Goal: Task Accomplishment & Management: Manage account settings

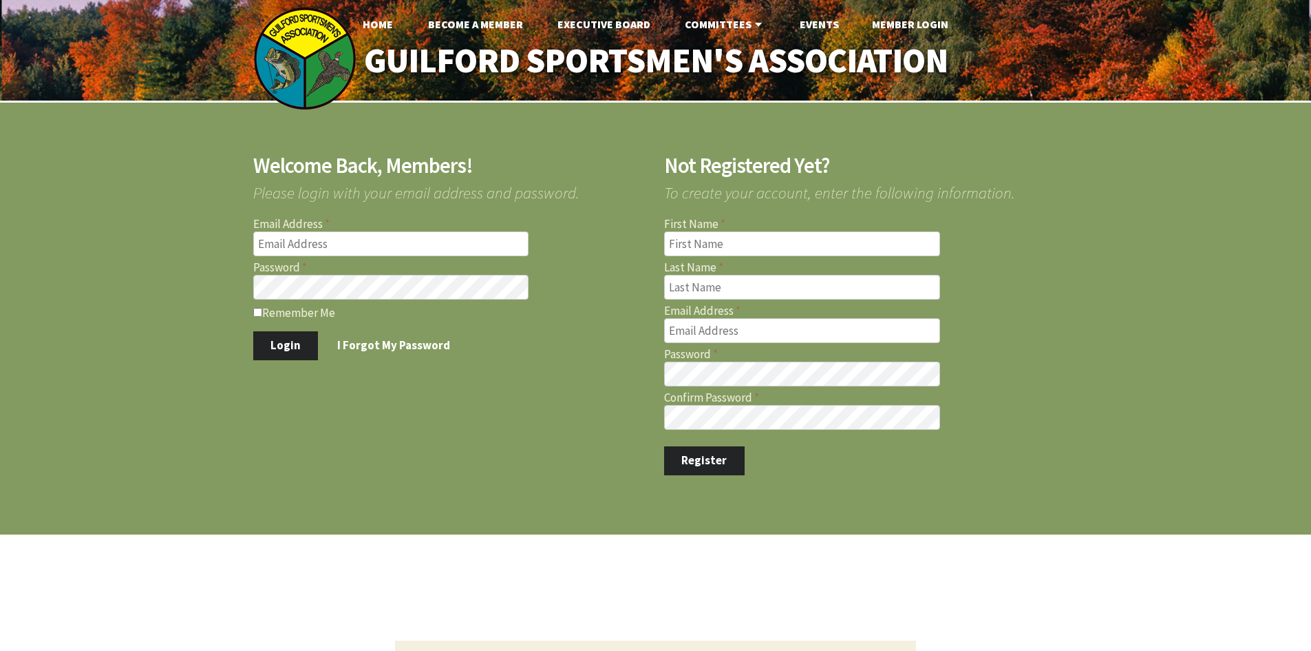
click at [359, 248] on input "Email Address" at bounding box center [391, 243] width 276 height 25
type input "vinny@jvrsystems.com"
click at [268, 314] on label "Remember Me" at bounding box center [450, 312] width 394 height 14
click at [262, 314] on input "Remember Me" at bounding box center [257, 312] width 9 height 9
checkbox input "true"
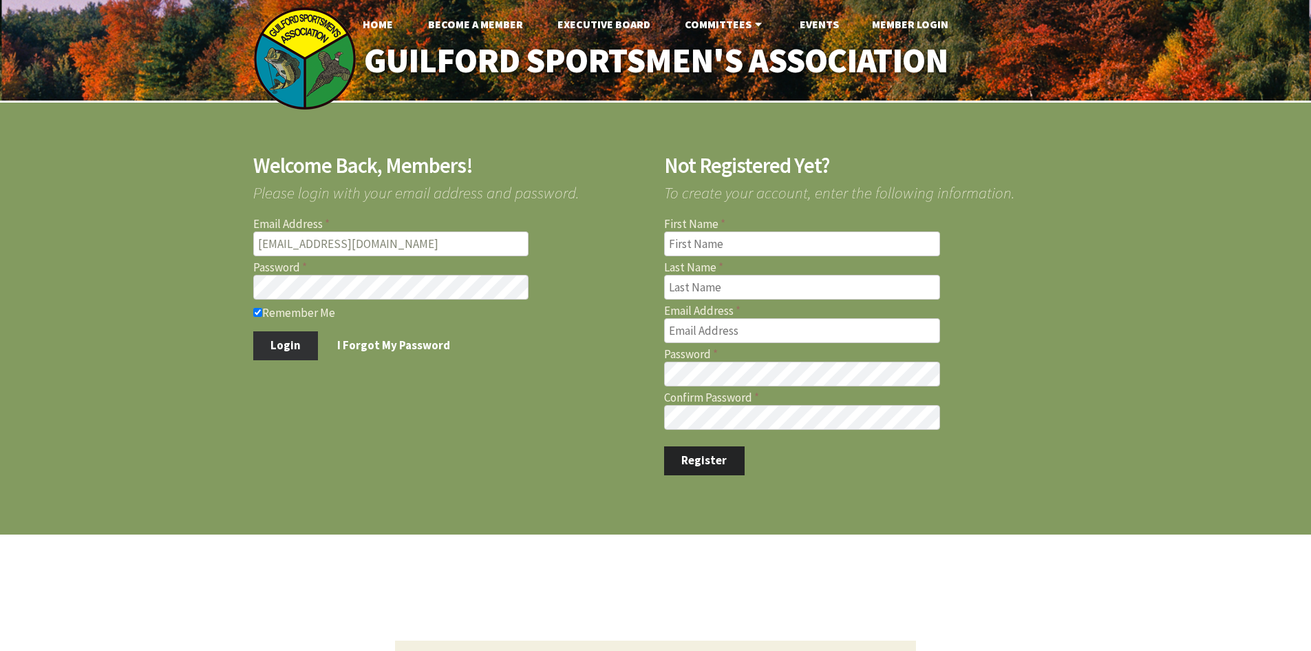
click at [279, 345] on button "Login" at bounding box center [285, 345] width 65 height 29
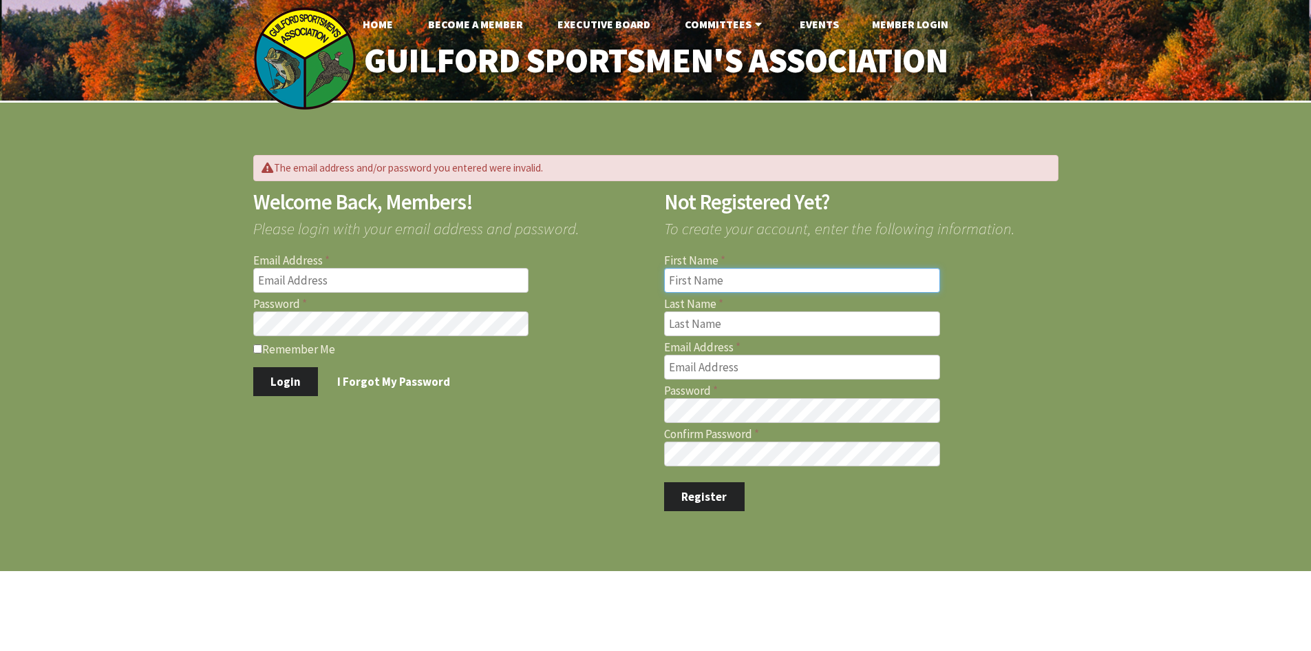
click at [721, 282] on input "First Name" at bounding box center [802, 280] width 276 height 25
type input "vincent"
type input "lafragola"
type input "[EMAIL_ADDRESS][DOMAIN_NAME]"
click at [703, 501] on button "Register" at bounding box center [704, 496] width 81 height 29
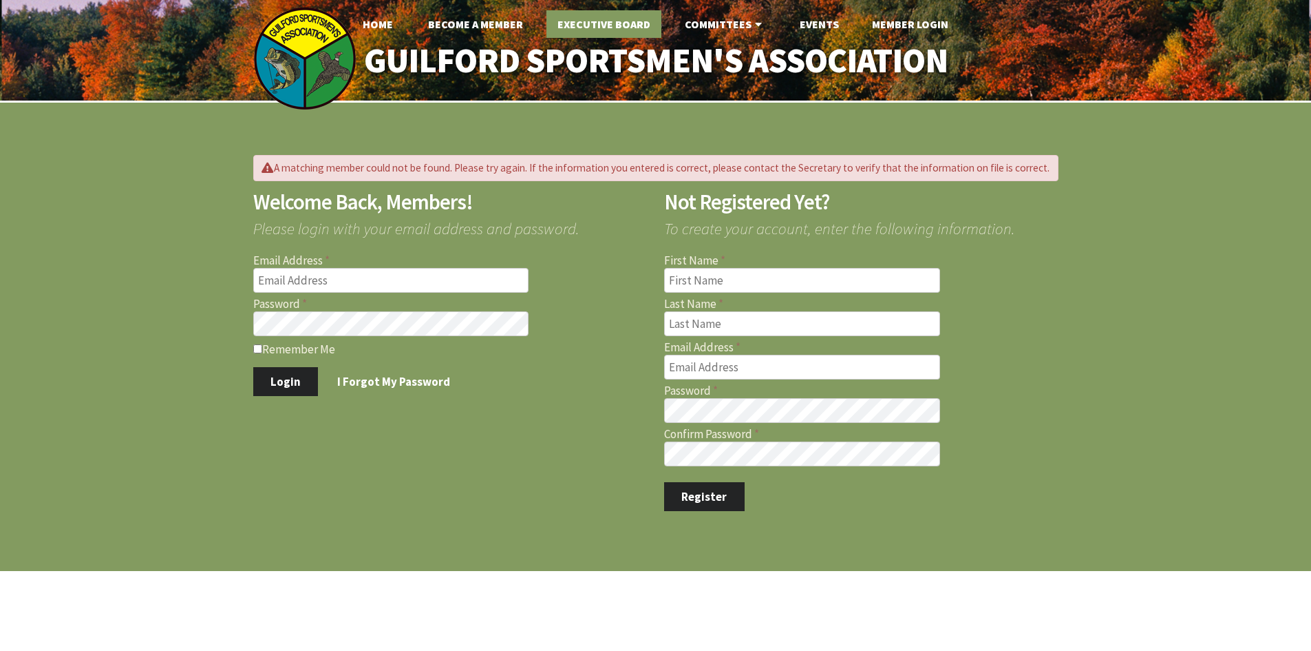
click at [620, 23] on link "Executive Board" at bounding box center [604, 24] width 115 height 28
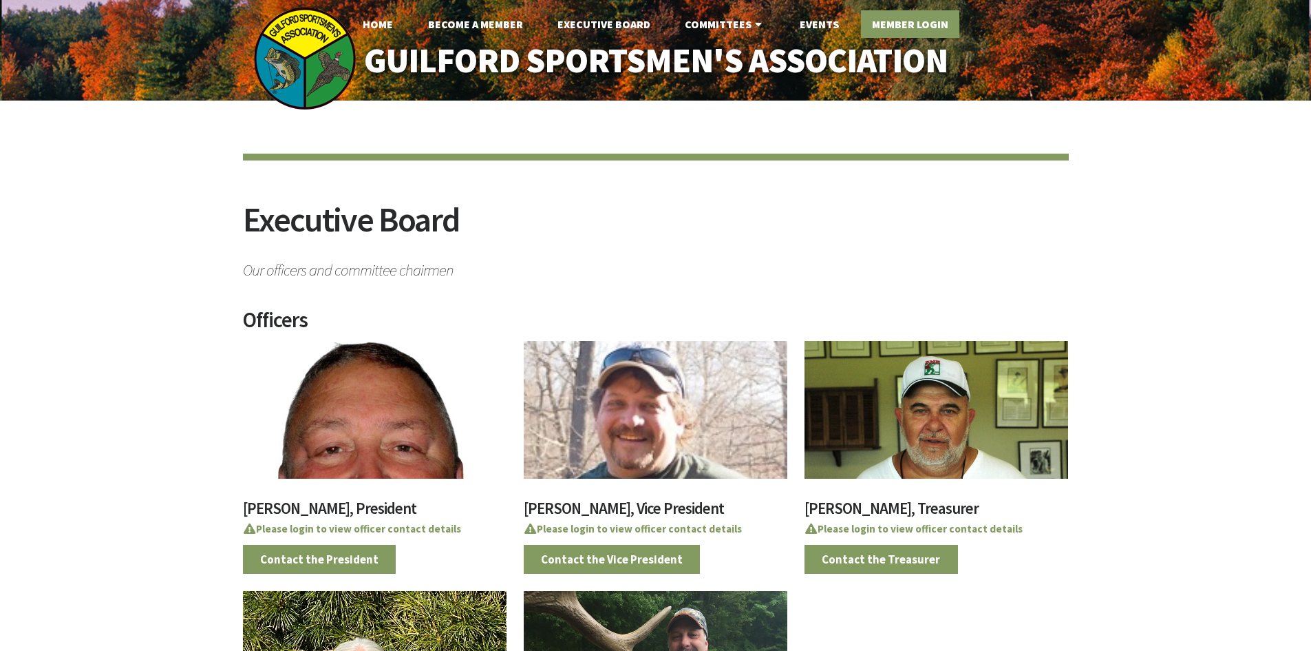
click at [883, 24] on link "Member Login" at bounding box center [910, 24] width 98 height 28
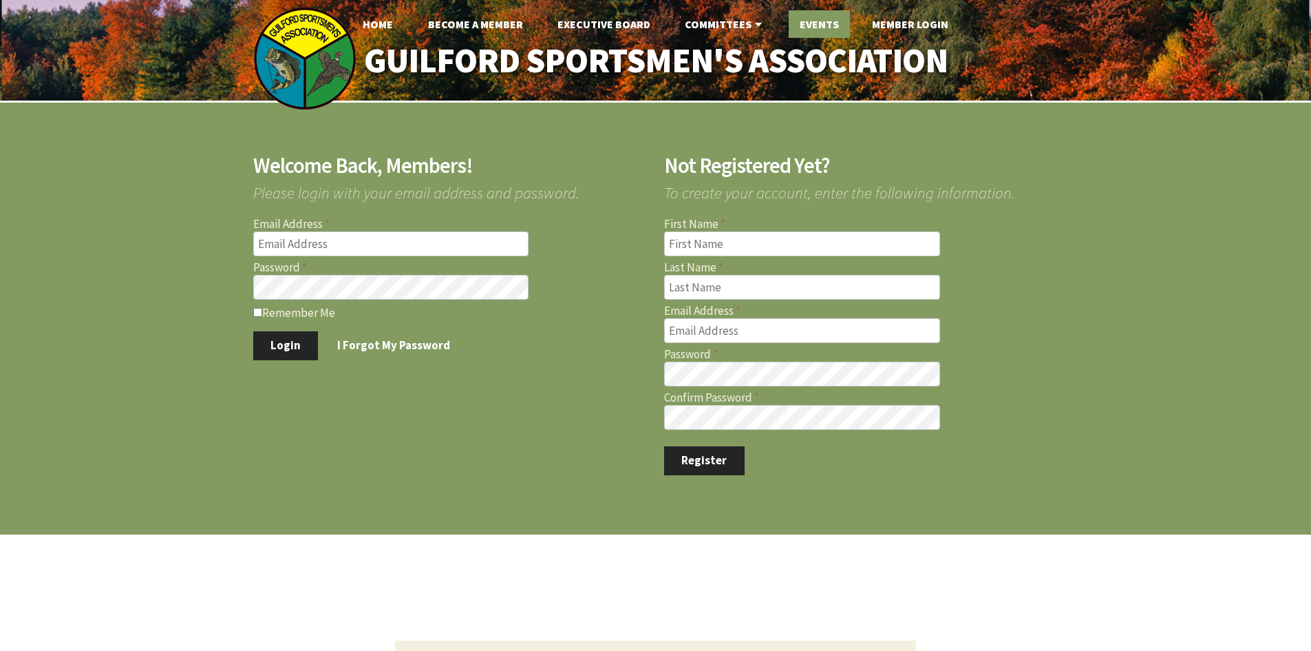
click at [842, 30] on link "Events" at bounding box center [819, 24] width 61 height 28
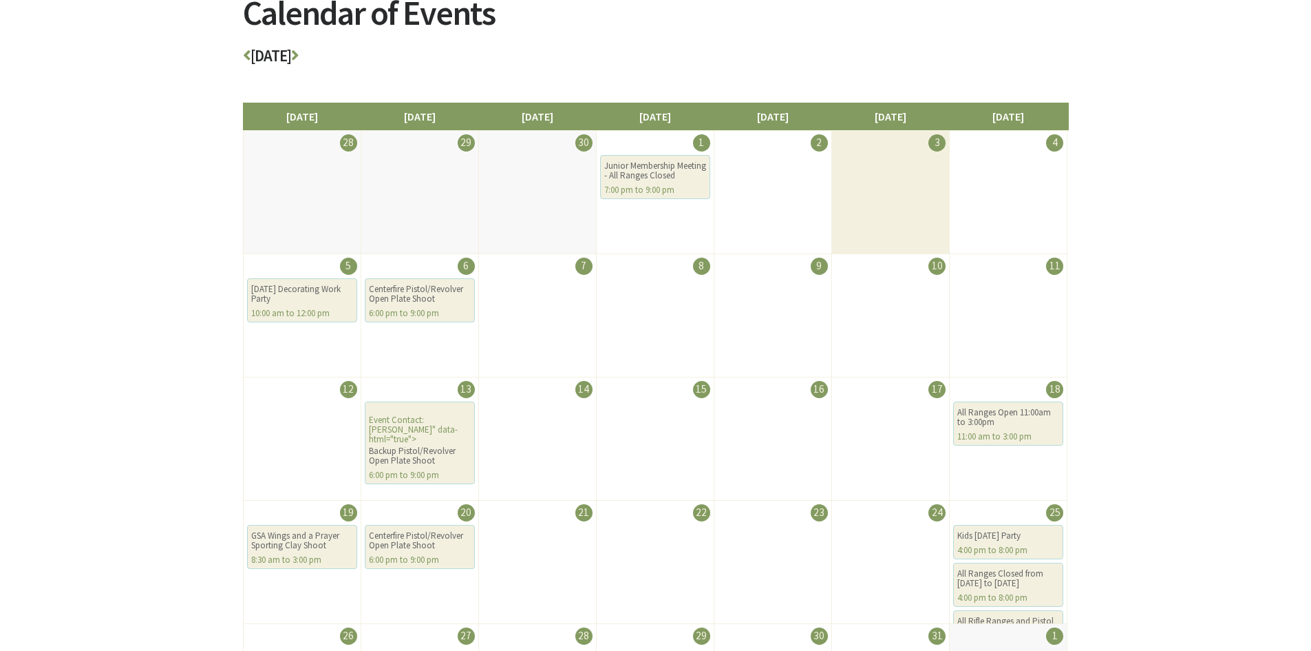
scroll to position [344, 0]
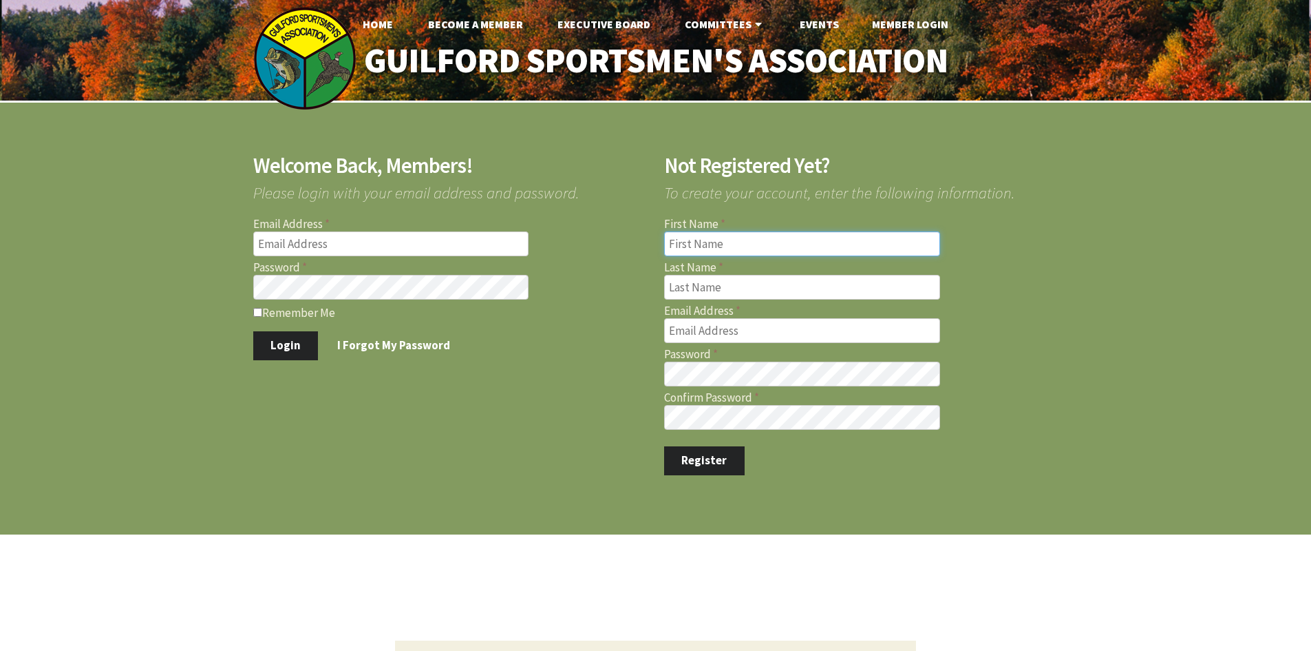
click at [759, 236] on input "First Name" at bounding box center [802, 243] width 276 height 25
type input "[PERSON_NAME]"
click at [742, 290] on input "Last Name" at bounding box center [802, 287] width 276 height 25
type input "lafragola"
click at [748, 330] on input "Email Address" at bounding box center [802, 330] width 276 height 25
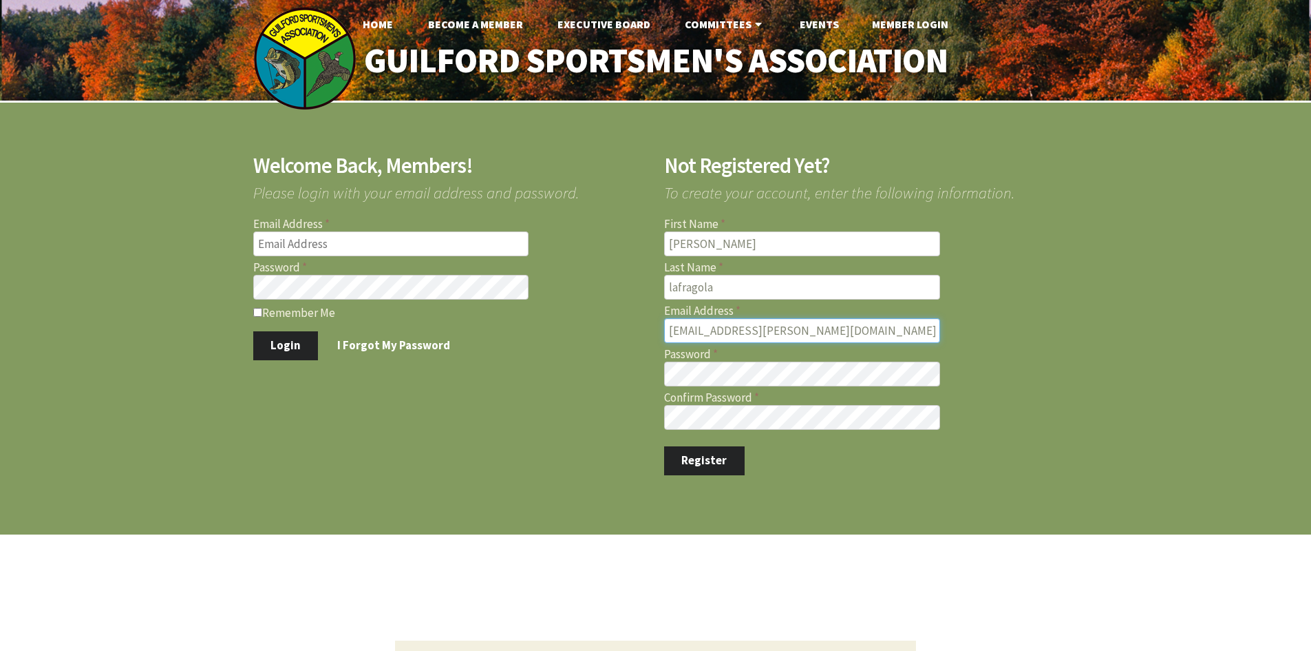
type input "[EMAIL_ADDRESS][PERSON_NAME][DOMAIN_NAME]"
click at [716, 465] on button "Register" at bounding box center [704, 460] width 81 height 29
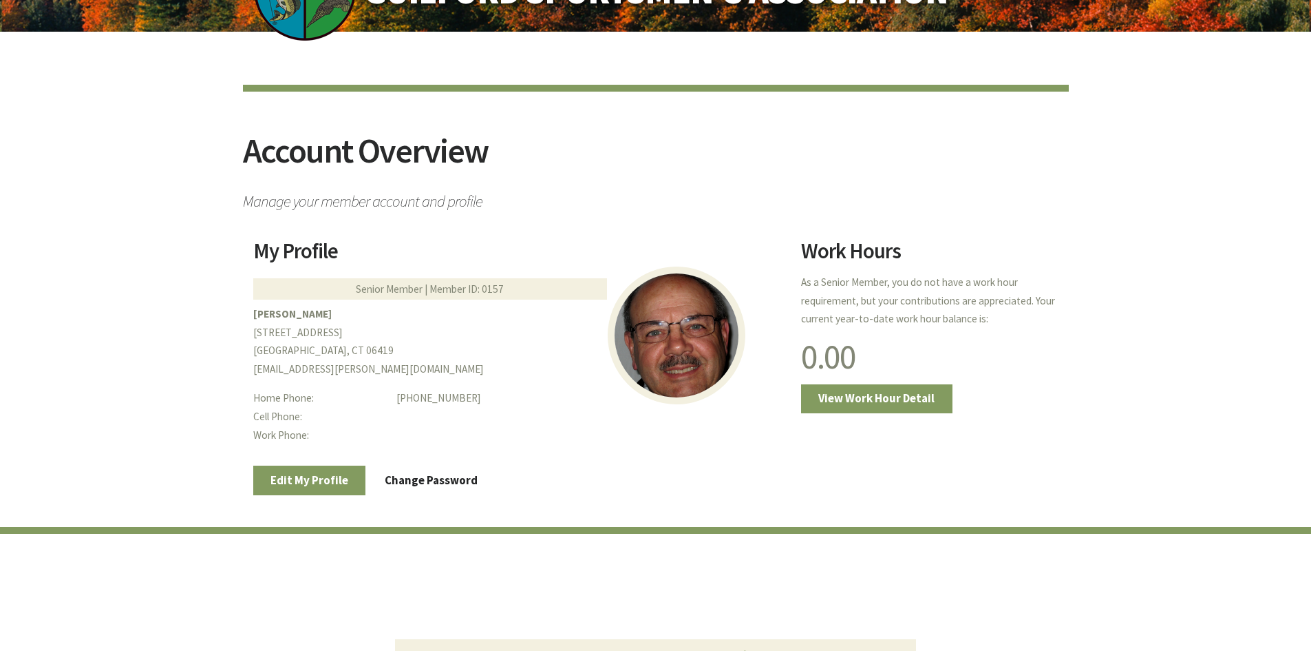
scroll to position [138, 0]
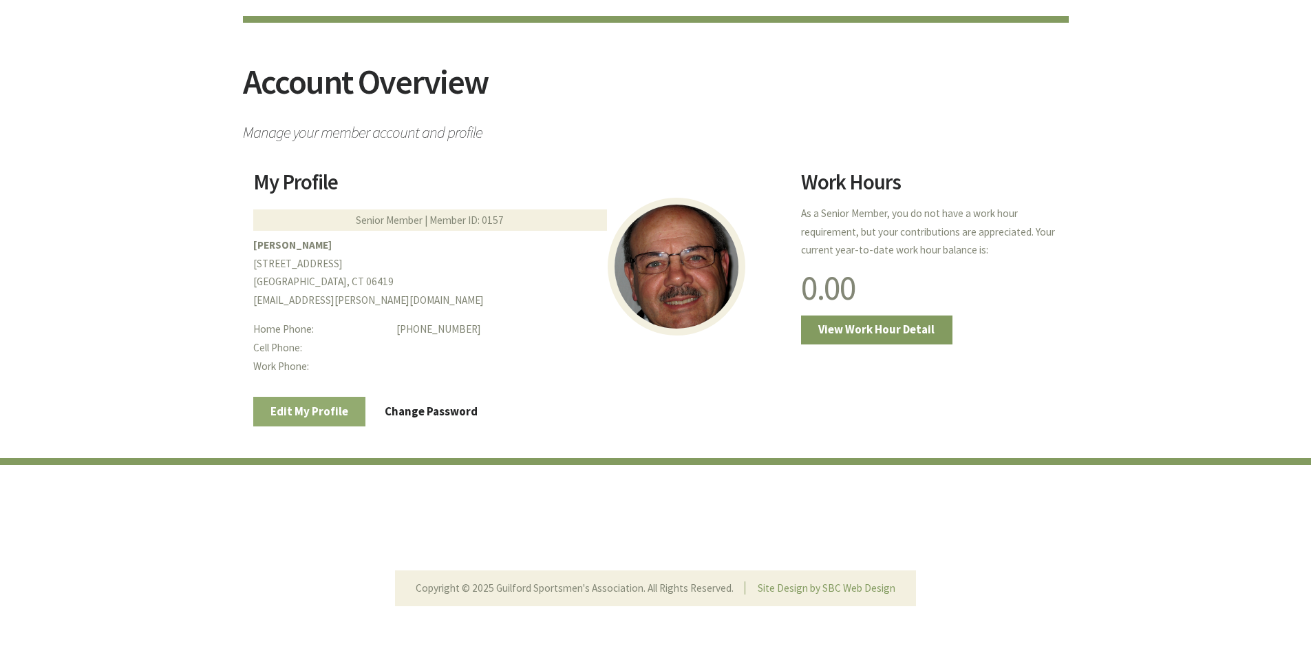
click at [342, 412] on link "Edit My Profile" at bounding box center [309, 411] width 113 height 29
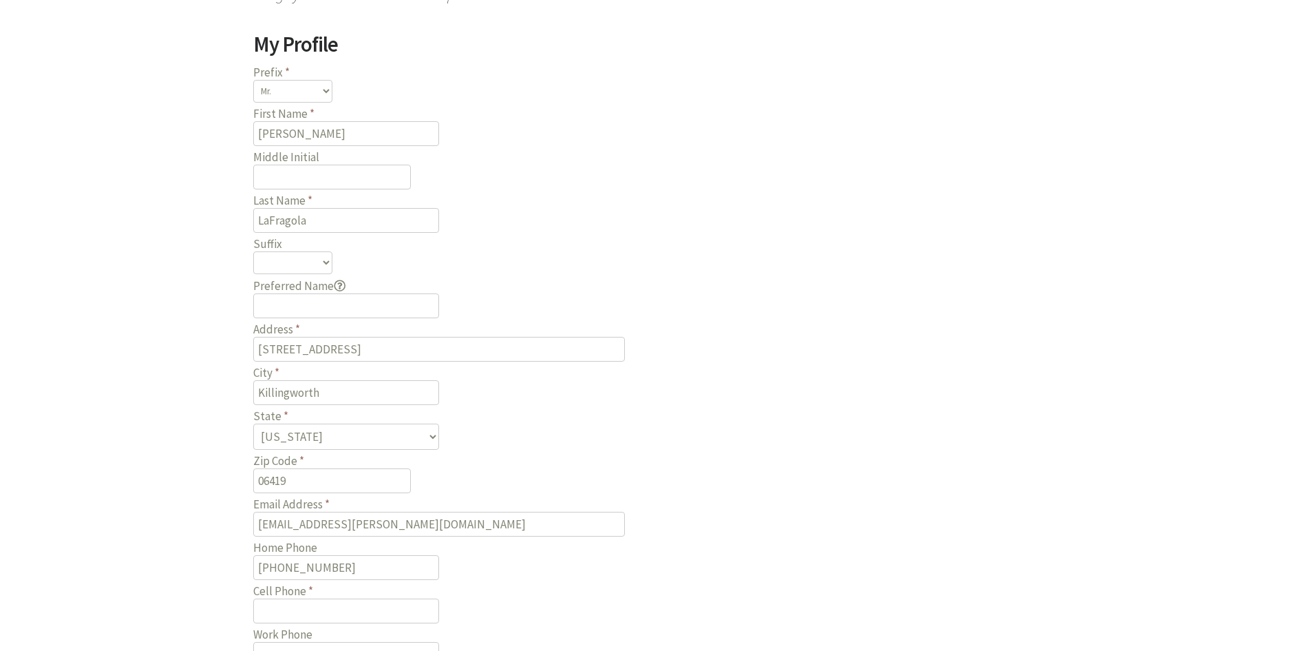
scroll to position [344, 0]
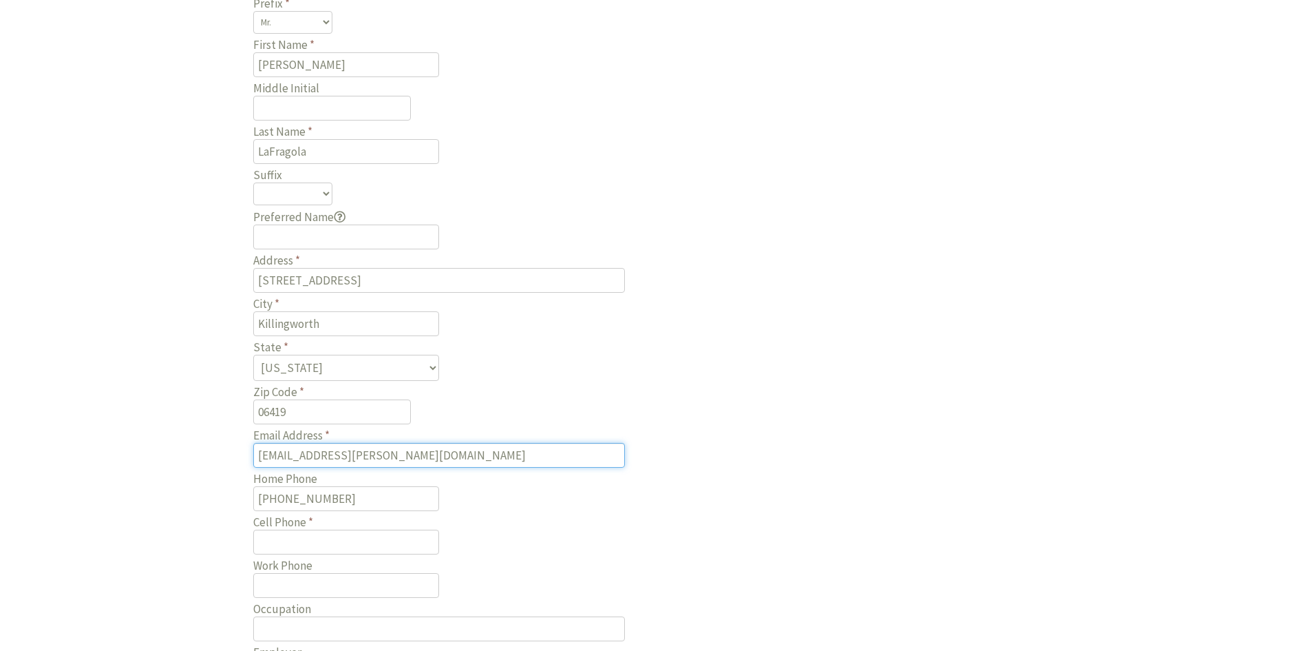
drag, startPoint x: 399, startPoint y: 461, endPoint x: 258, endPoint y: 465, distance: 141.2
click at [253, 464] on input "la.vincent@sbcglobal.net" at bounding box center [439, 455] width 372 height 25
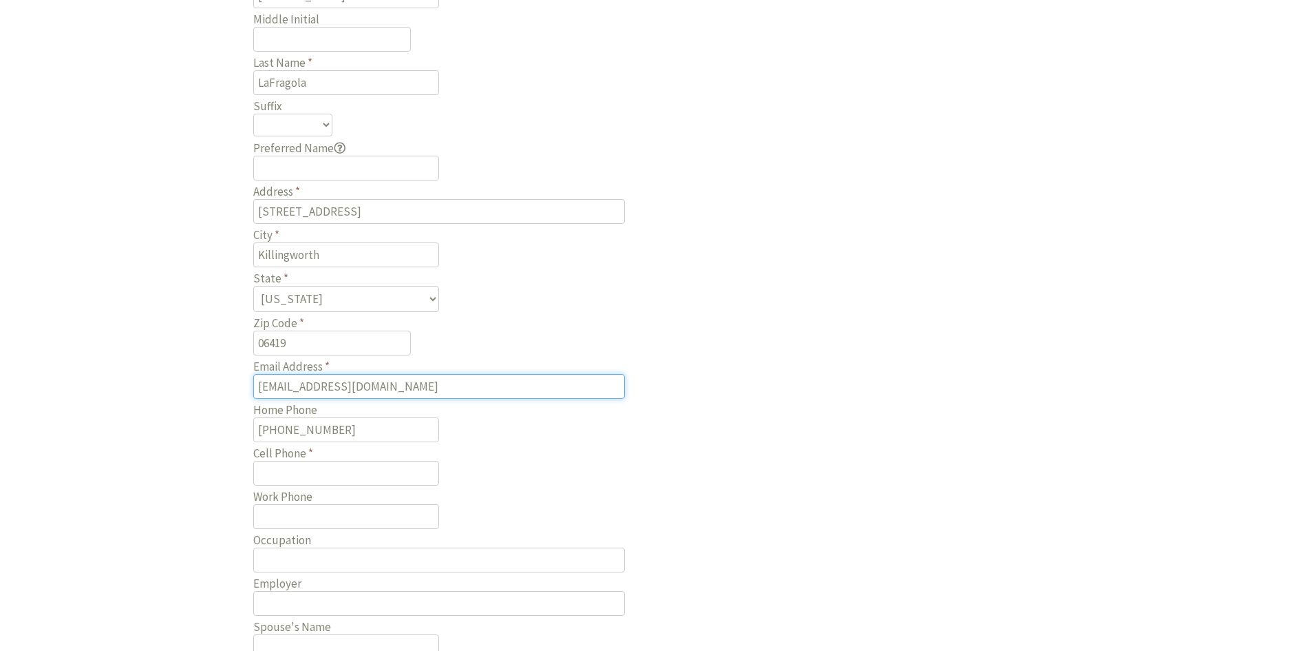
type input "[EMAIL_ADDRESS][DOMAIN_NAME]"
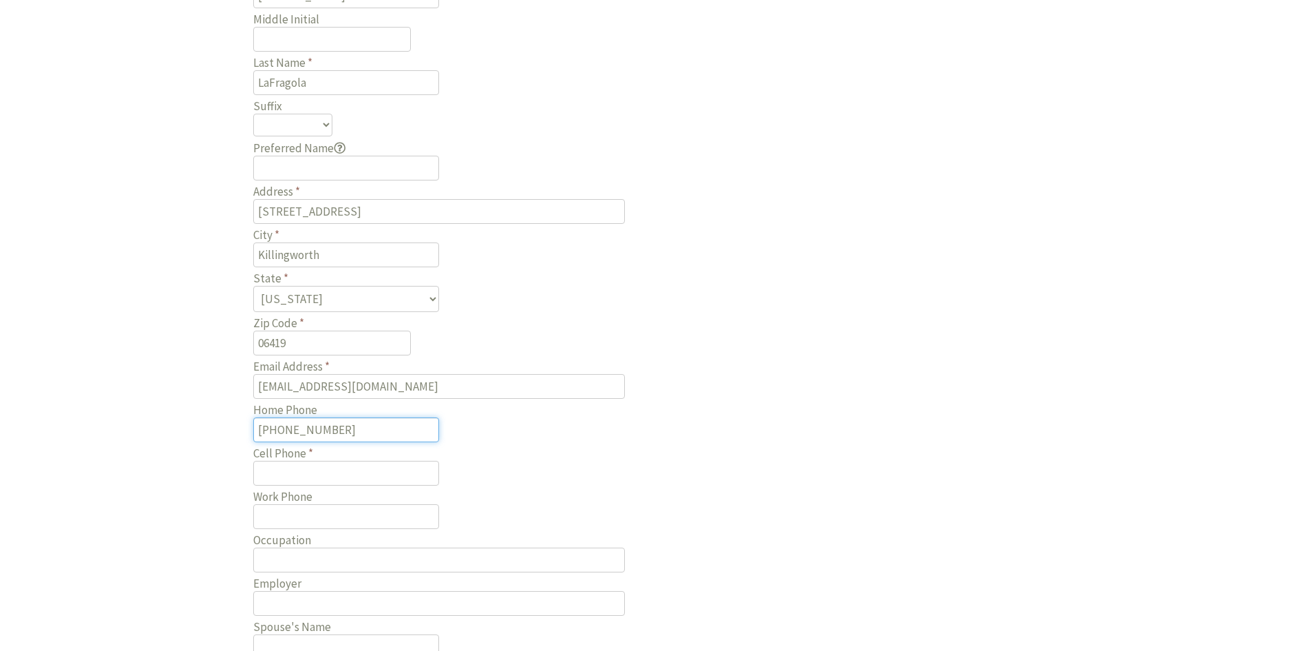
click at [354, 429] on input "(203) 468-6880" at bounding box center [346, 429] width 186 height 25
type input "(203) 481-6250"
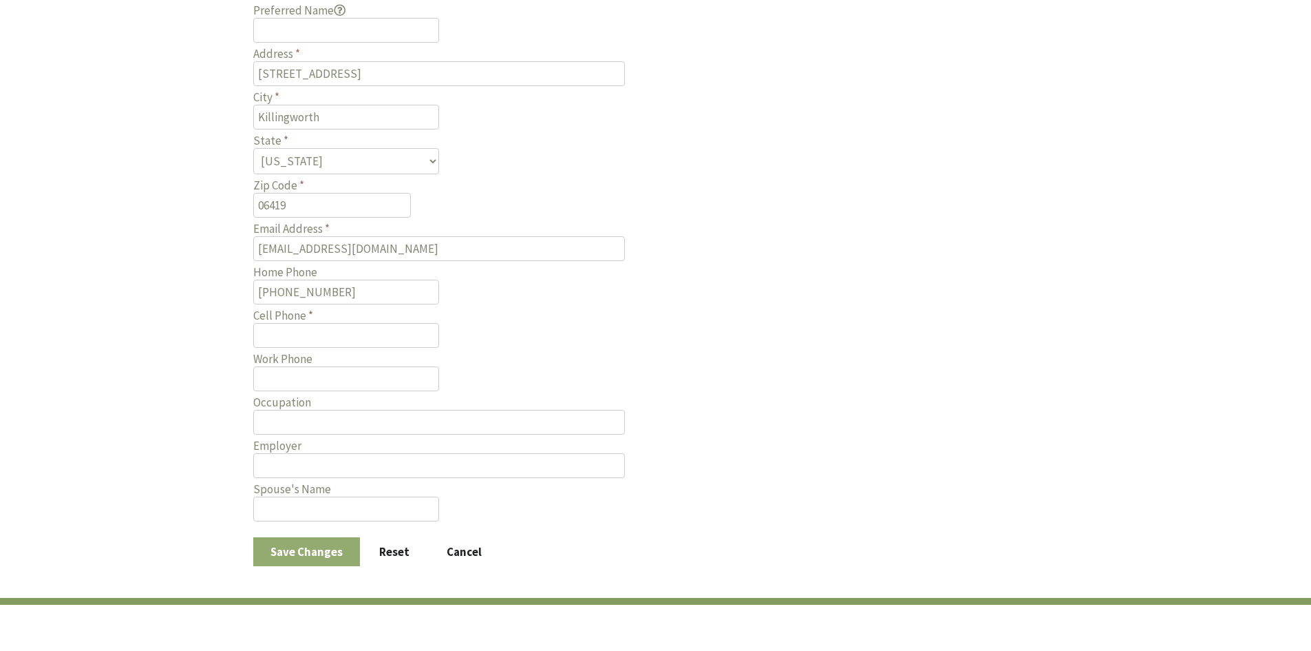
click at [324, 551] on button "Save Changes" at bounding box center [306, 551] width 107 height 29
type input "(___) ___-____"
click at [323, 553] on button "Save Changes" at bounding box center [306, 551] width 107 height 29
type input "(203) 481-6250"
click at [306, 553] on button "Save Changes" at bounding box center [306, 551] width 107 height 29
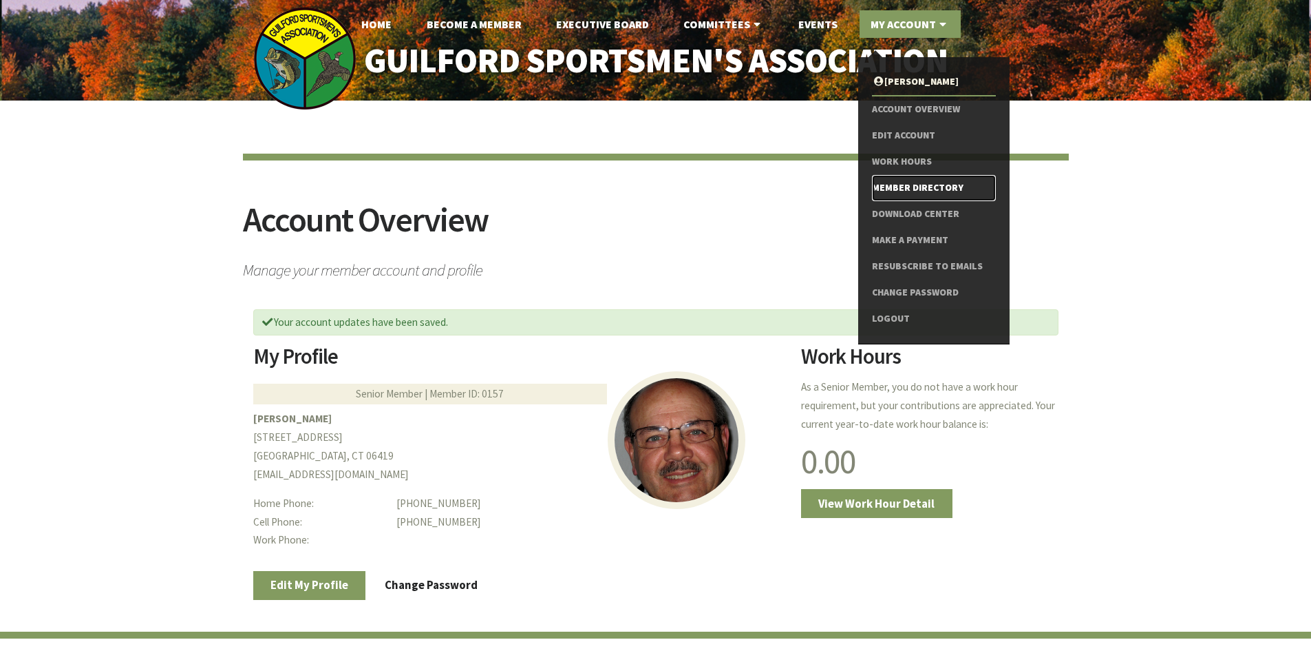
click at [933, 187] on link "Member Directory" at bounding box center [933, 188] width 123 height 26
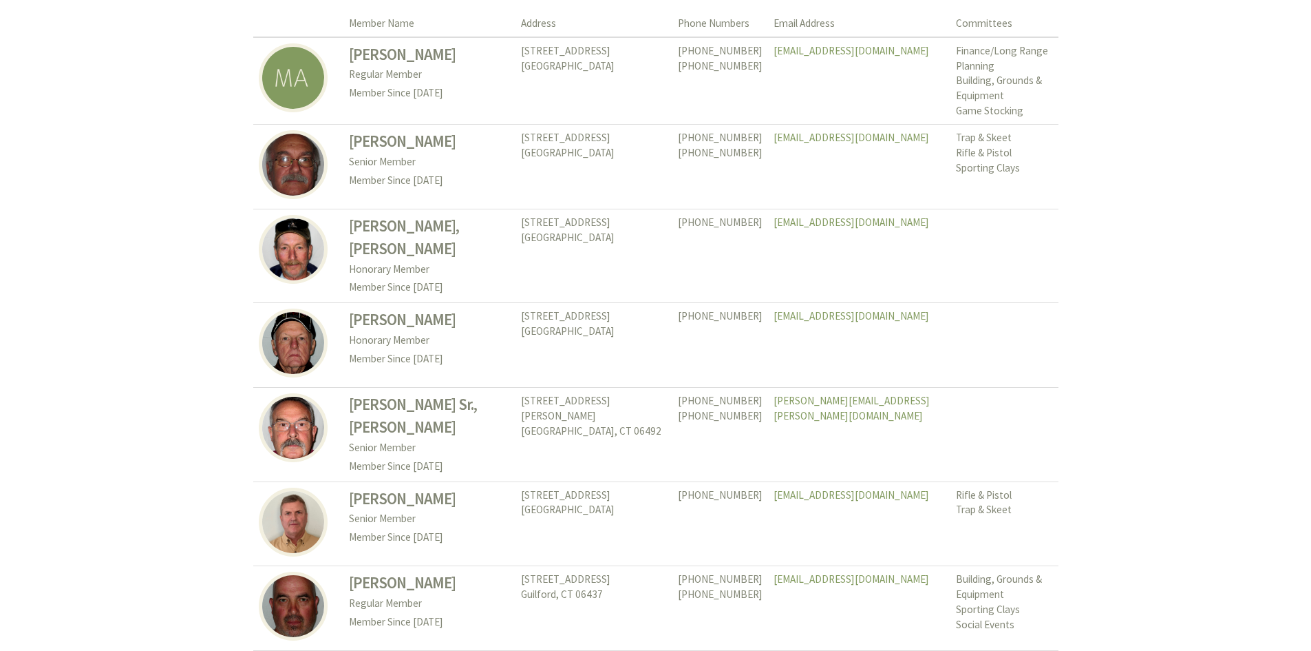
scroll to position [69, 0]
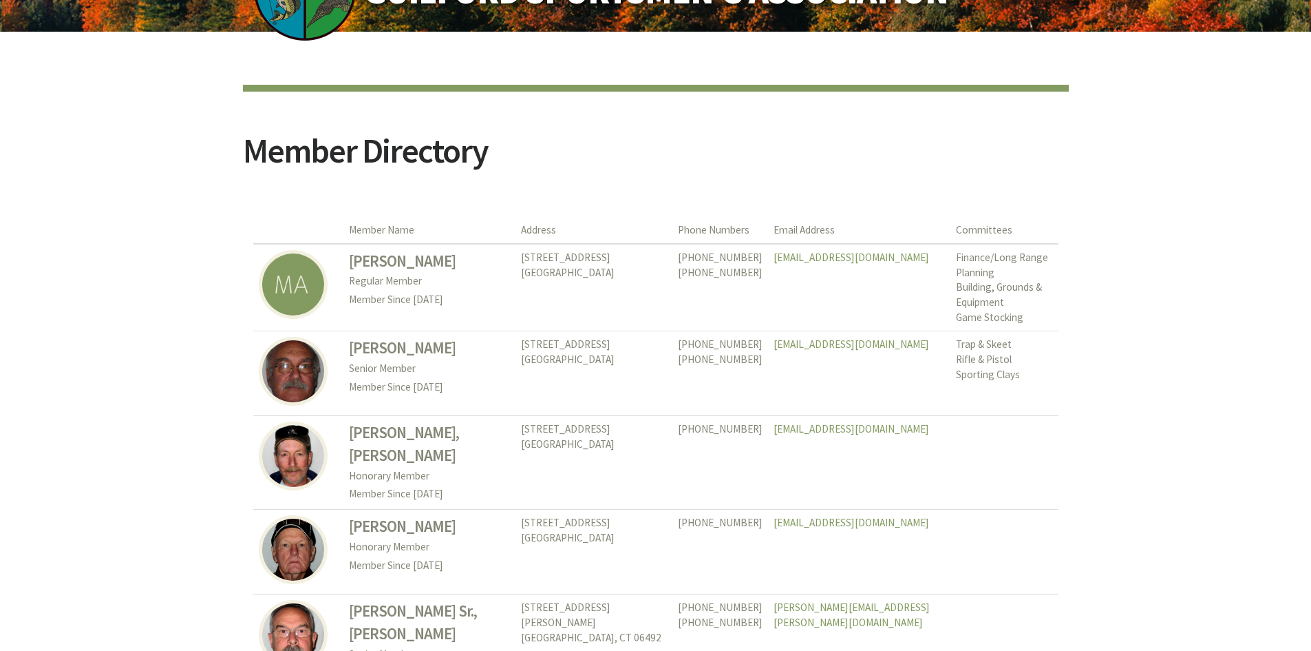
drag, startPoint x: 739, startPoint y: 131, endPoint x: 693, endPoint y: 148, distance: 49.2
click at [693, 148] on h2 "Member Directory" at bounding box center [656, 160] width 826 height 52
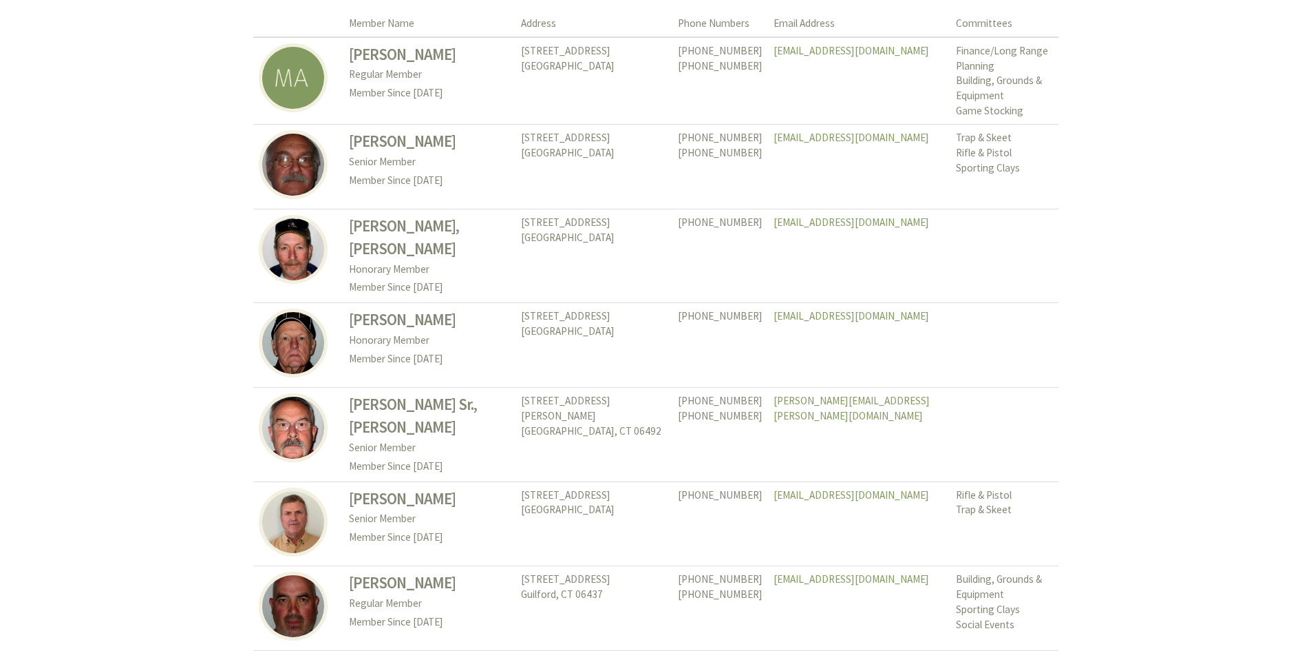
scroll to position [482, 0]
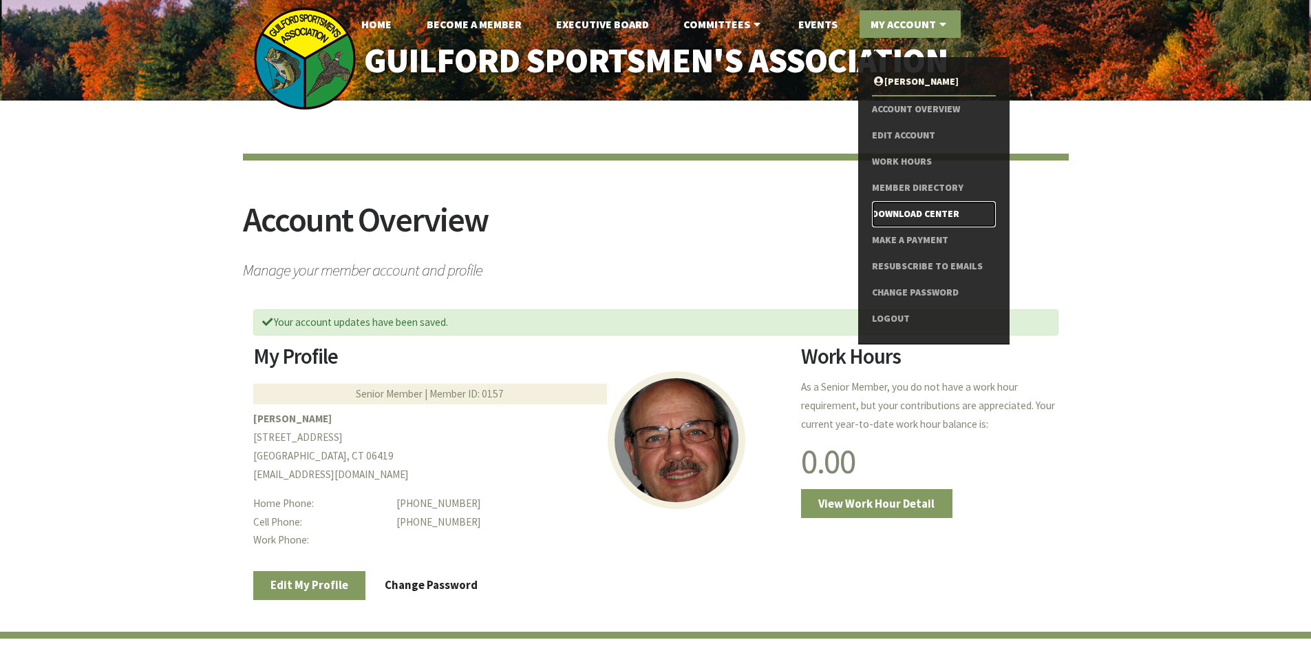
click at [909, 214] on link "Download Center" at bounding box center [933, 214] width 123 height 26
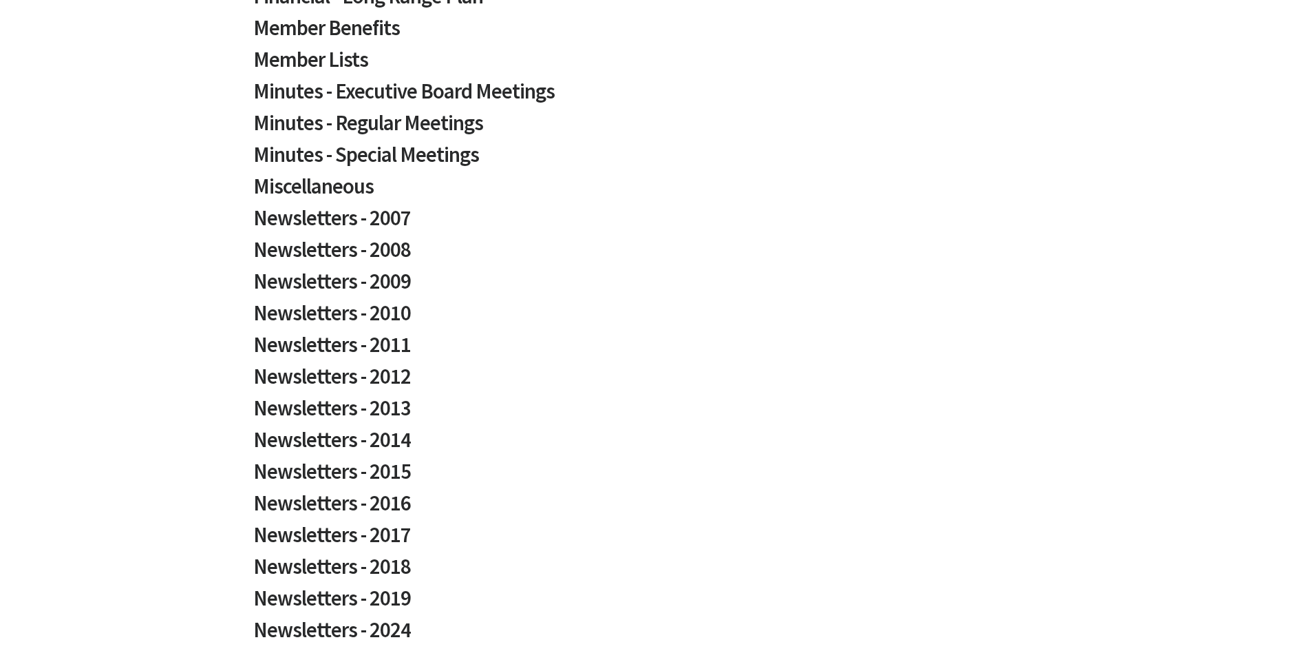
scroll to position [688, 0]
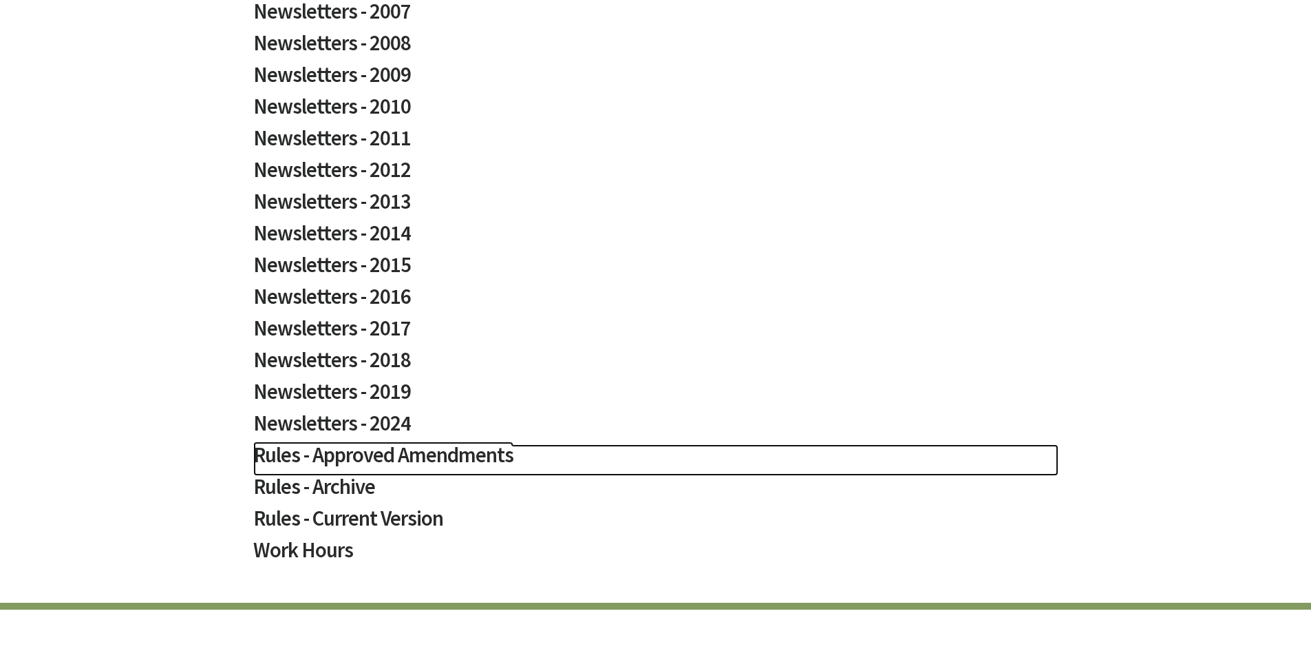
click at [383, 454] on h2 "Rules - Approved Amendments" at bounding box center [655, 460] width 805 height 32
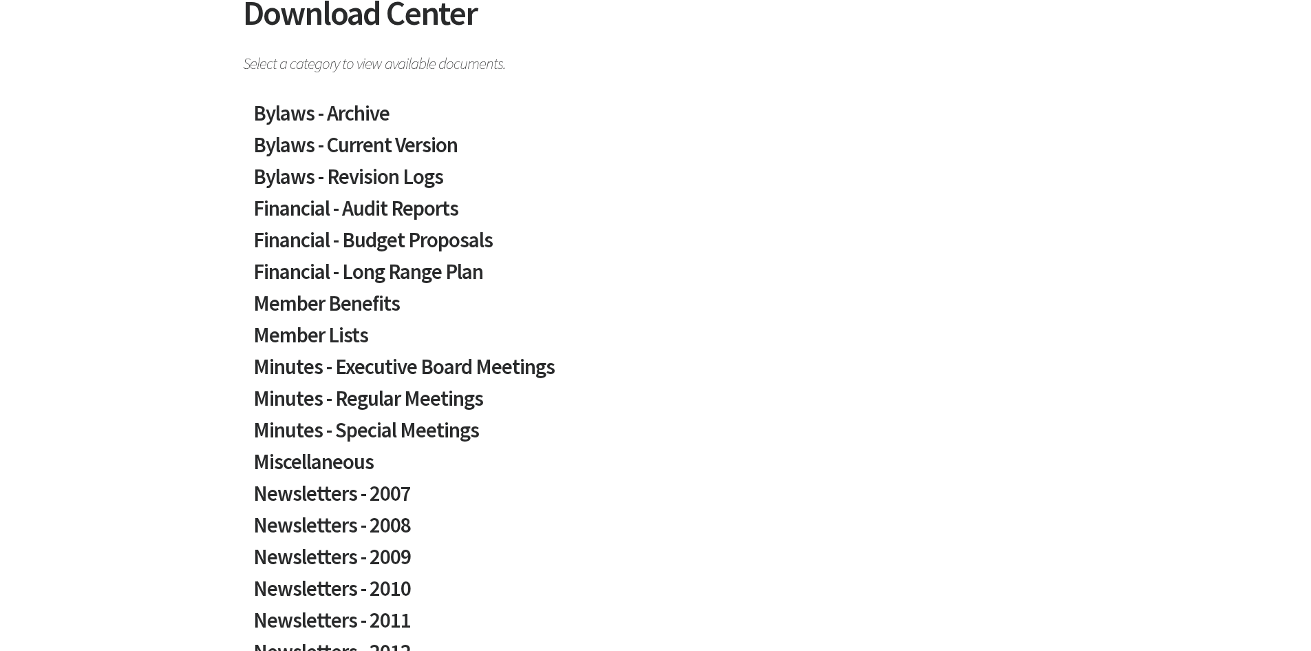
scroll to position [275, 0]
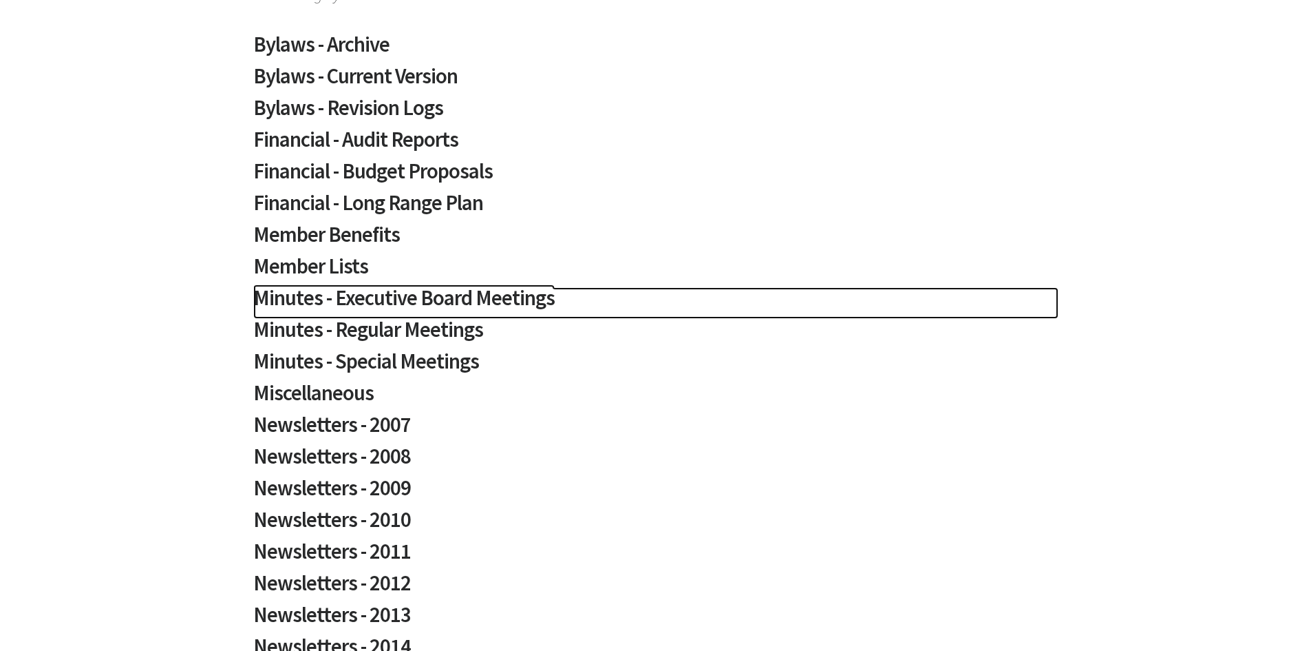
click at [404, 301] on h2 "Minutes - Executive Board Meetings" at bounding box center [655, 303] width 805 height 32
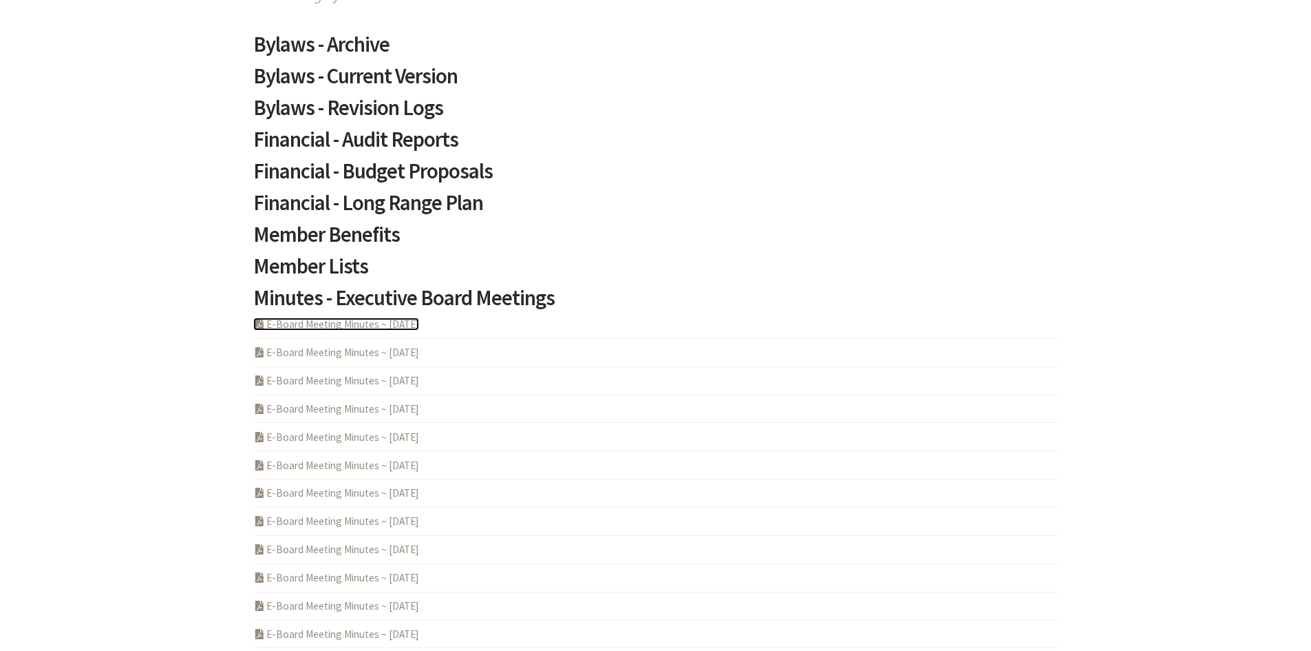
click at [401, 326] on link "PDF Acrobat Document E-Board Meeting Minutes ~ [DATE]" at bounding box center [336, 323] width 166 height 13
